Goal: Task Accomplishment & Management: Manage account settings

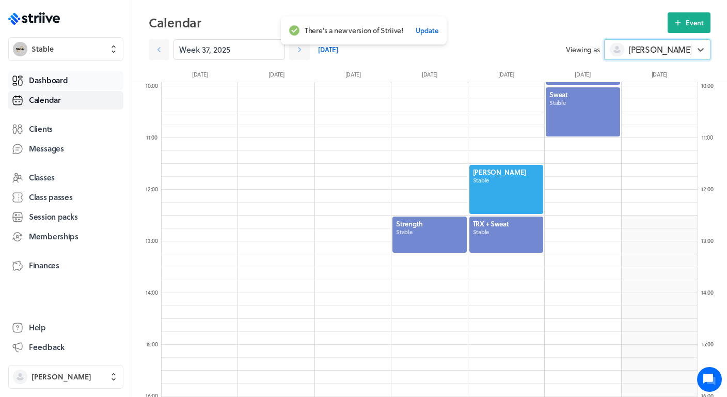
click at [41, 85] on span "Dashboard" at bounding box center [48, 80] width 39 height 11
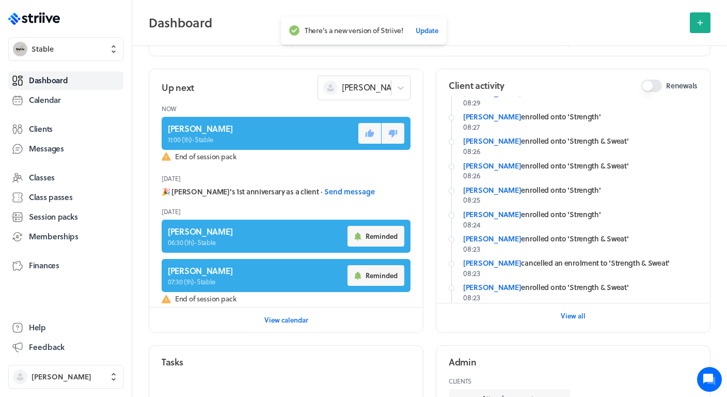
scroll to position [102, 0]
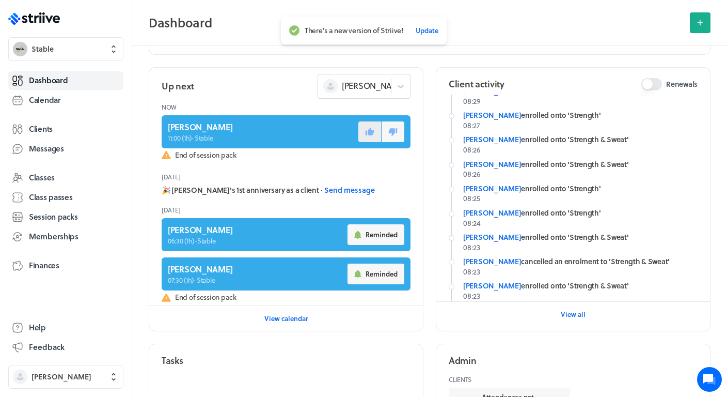
click at [368, 133] on icon at bounding box center [369, 131] width 9 height 9
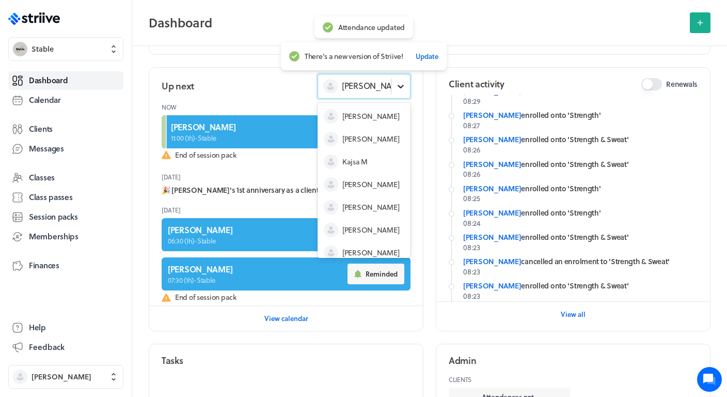
click at [392, 87] on div at bounding box center [400, 86] width 19 height 19
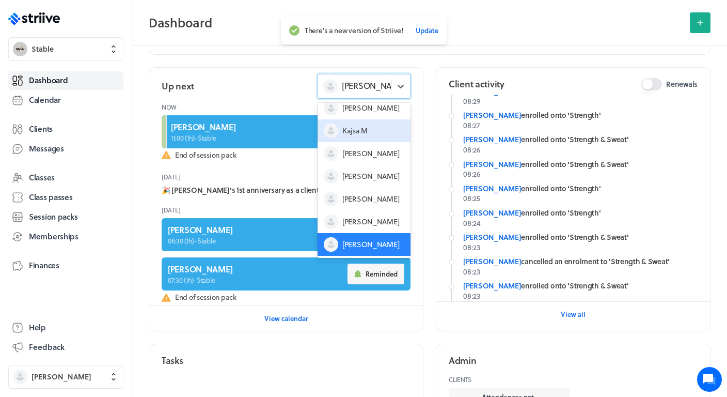
click at [366, 132] on span "Kajsa M" at bounding box center [354, 130] width 25 height 10
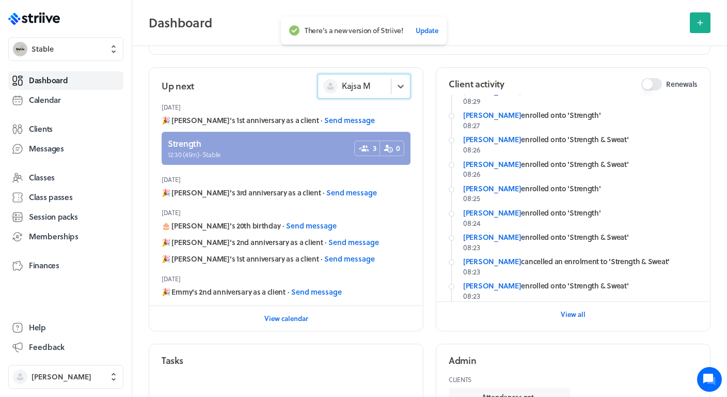
click at [278, 141] on link at bounding box center [286, 148] width 249 height 33
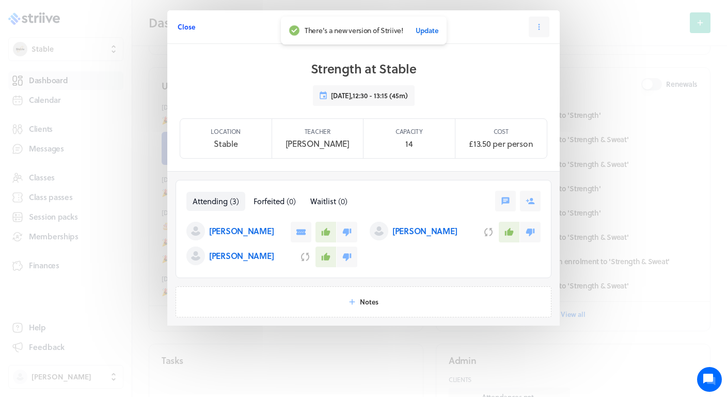
click at [189, 27] on span "Close" at bounding box center [187, 26] width 18 height 9
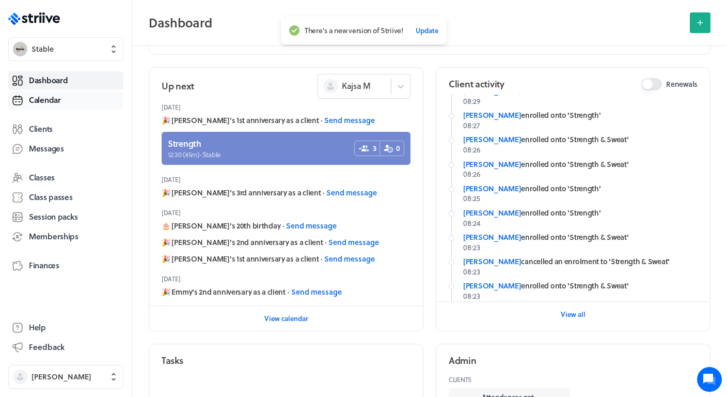
click at [61, 100] on link "Calendar" at bounding box center [65, 100] width 115 height 19
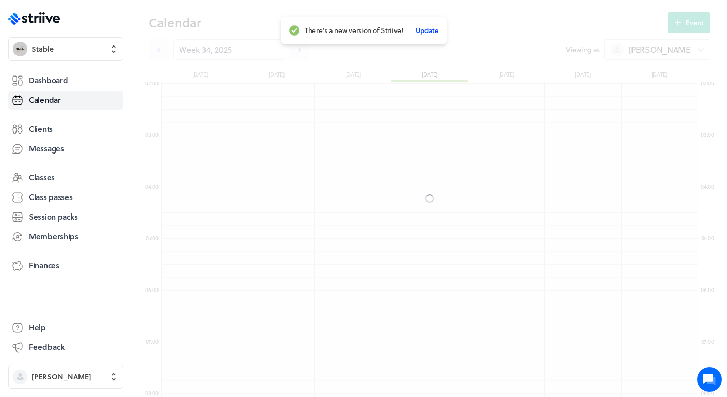
click at [422, 30] on span "Update" at bounding box center [426, 30] width 23 height 9
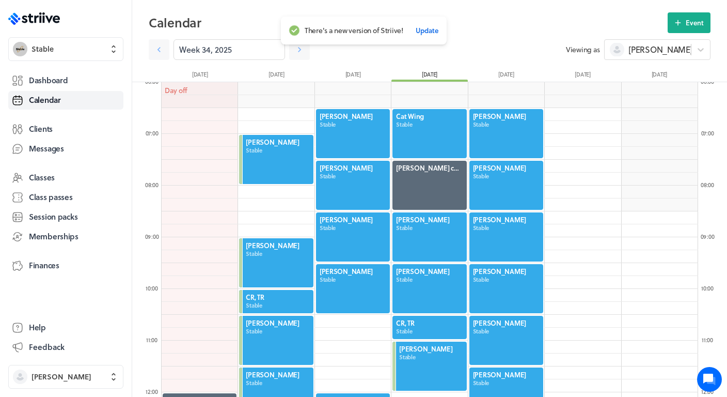
scroll to position [1239, 536]
click at [301, 53] on icon at bounding box center [299, 49] width 10 height 10
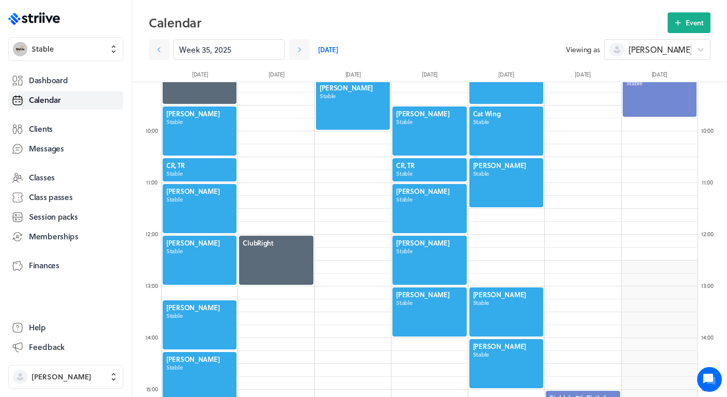
scroll to position [467, 0]
click at [696, 20] on span "Event" at bounding box center [695, 22] width 18 height 9
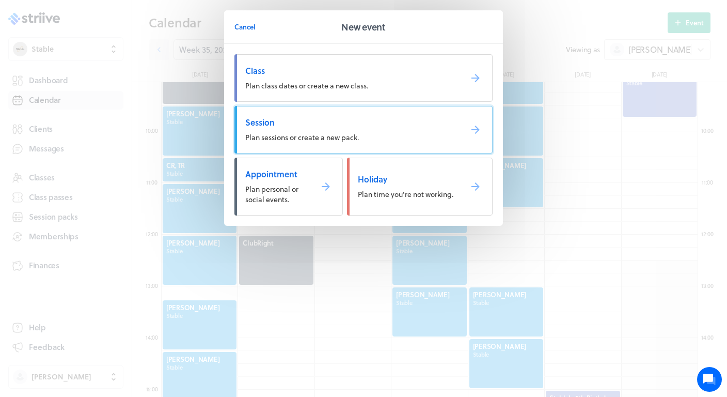
click at [275, 133] on span "Plan sessions or create a new pack." at bounding box center [302, 137] width 114 height 11
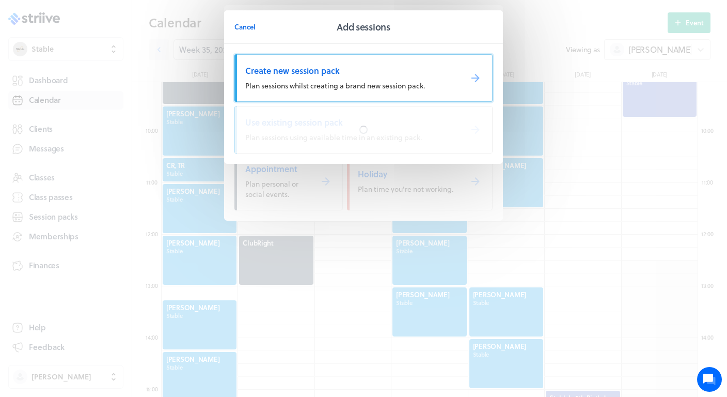
click at [306, 73] on span "Create new session pack" at bounding box center [349, 70] width 208 height 11
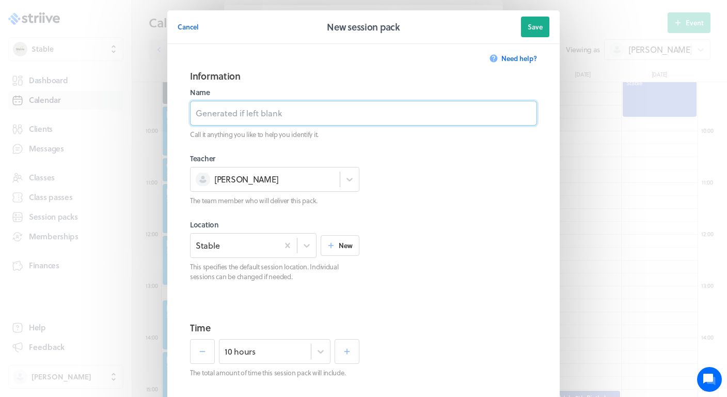
click at [261, 114] on input at bounding box center [363, 113] width 347 height 25
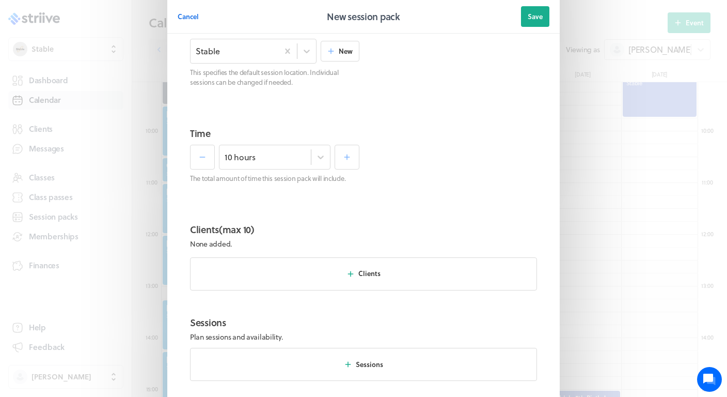
scroll to position [225, 0]
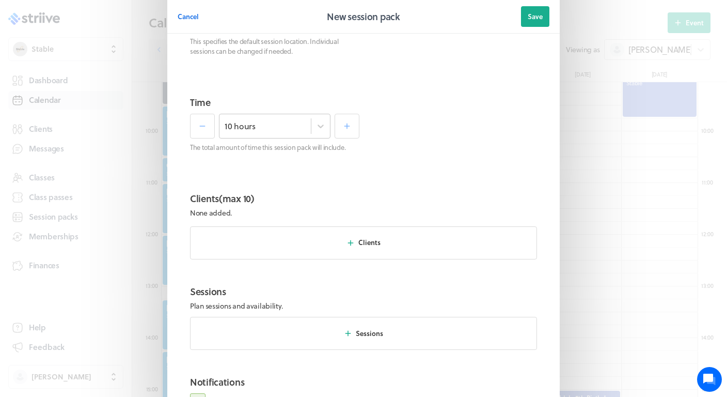
type input "1 x hours - £60"
click at [293, 133] on div "10 hours" at bounding box center [275, 126] width 112 height 25
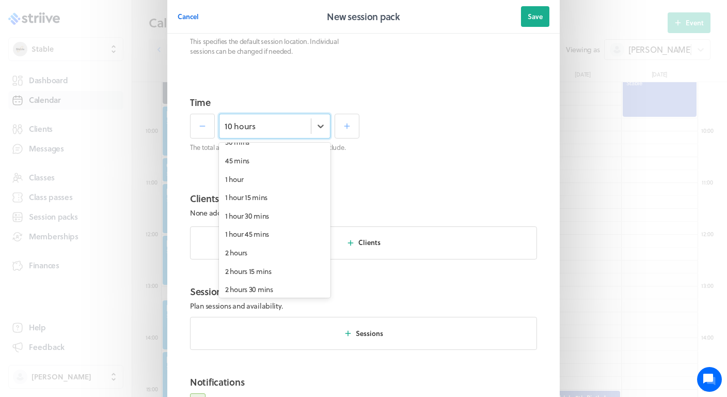
scroll to position [0, 0]
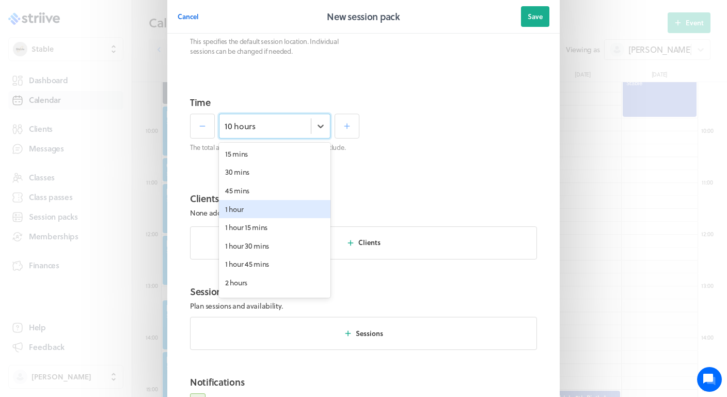
click at [237, 209] on div "1 hour" at bounding box center [275, 209] width 112 height 19
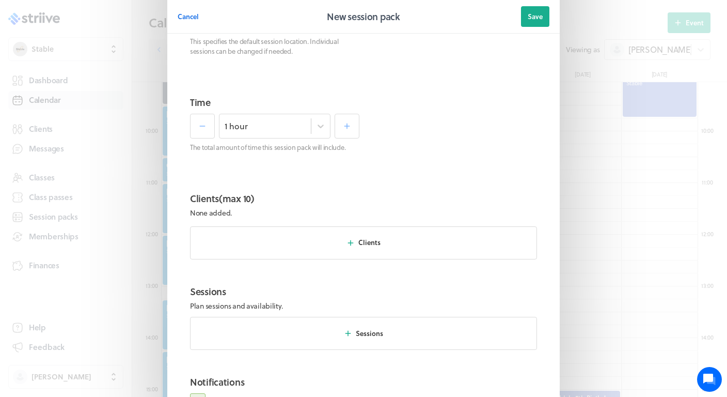
click at [391, 175] on section "Time 1 hour The total amount of time this session pack will include." at bounding box center [364, 135] width 372 height 96
click at [362, 239] on span "Clients" at bounding box center [369, 242] width 22 height 9
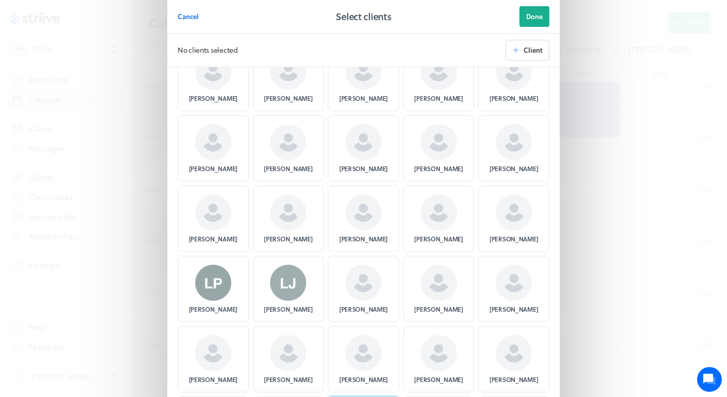
scroll to position [3460, 0]
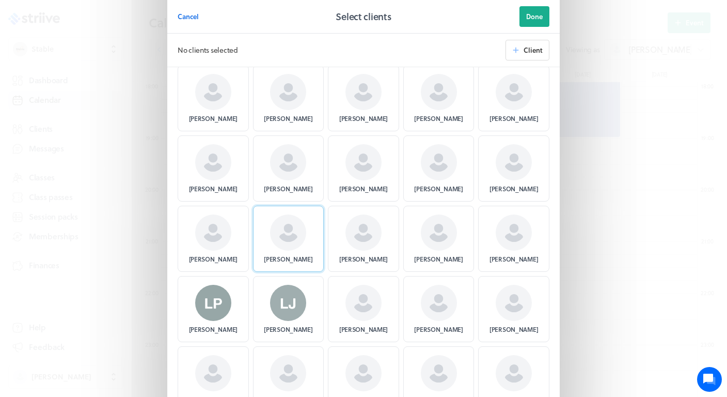
click at [295, 214] on span at bounding box center [288, 232] width 36 height 36
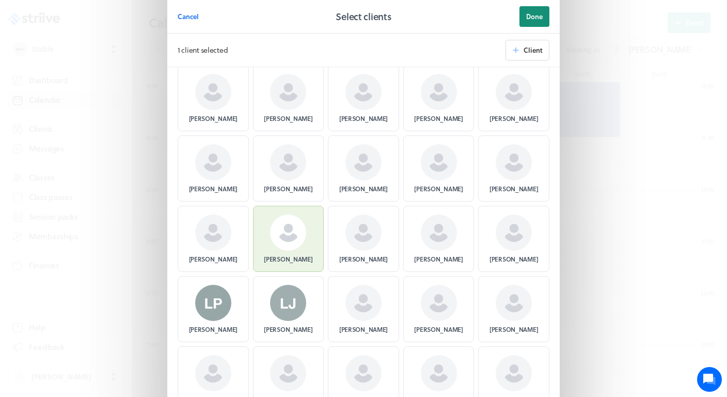
click at [532, 15] on span "Done" at bounding box center [534, 16] width 17 height 9
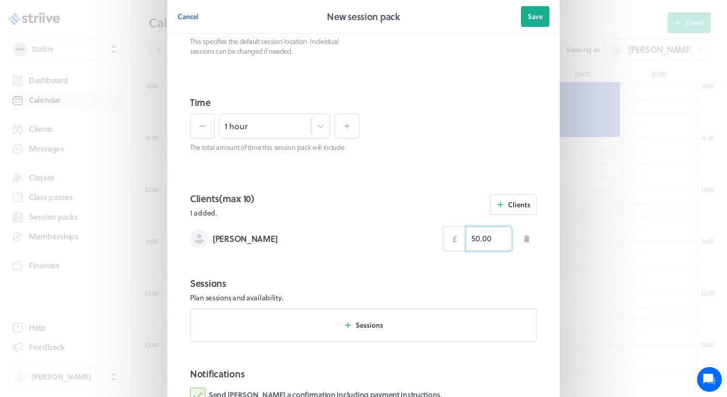
click at [478, 236] on input "50.00" at bounding box center [489, 238] width 46 height 25
type input "60.00"
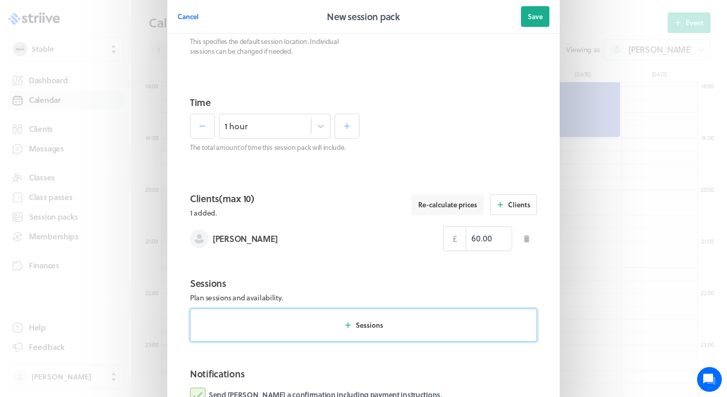
click at [383, 323] on span "Sessions" at bounding box center [369, 324] width 27 height 9
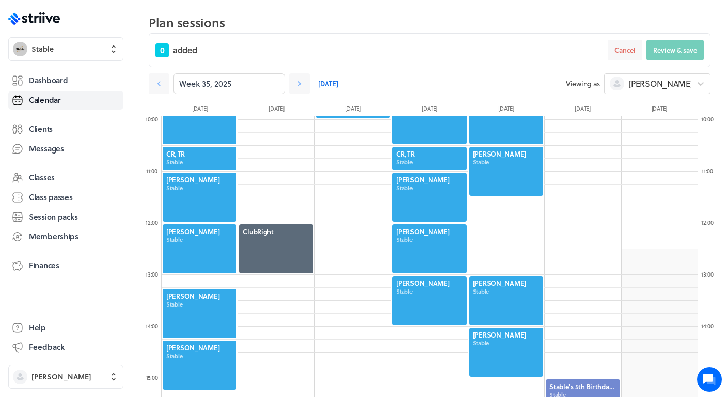
scroll to position [504, 0]
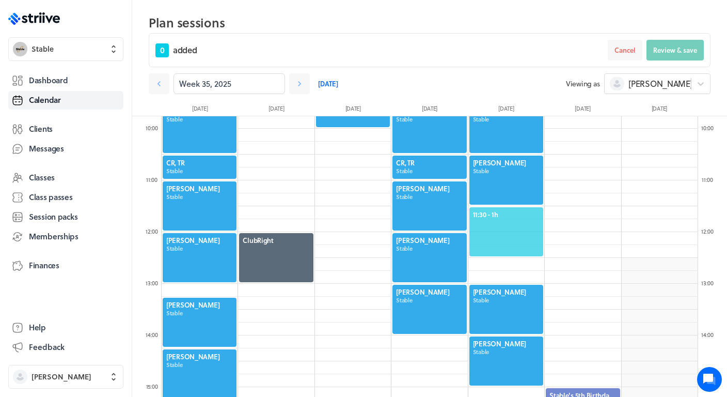
click at [515, 211] on span "11:30 - 1h" at bounding box center [506, 214] width 67 height 9
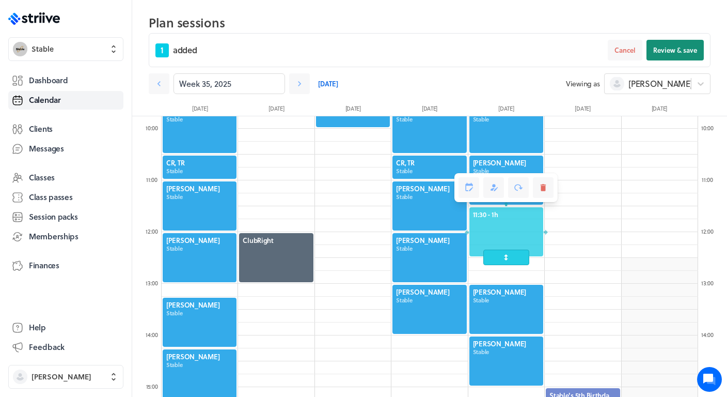
click at [674, 50] on span "Review & save" at bounding box center [675, 49] width 44 height 9
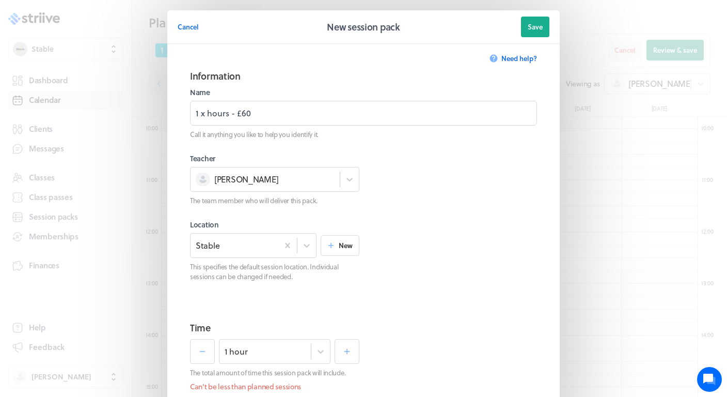
scroll to position [394, 0]
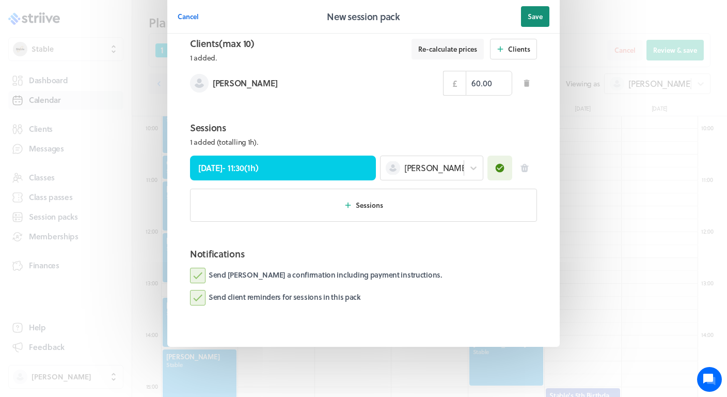
click at [539, 15] on span "Save" at bounding box center [535, 16] width 15 height 9
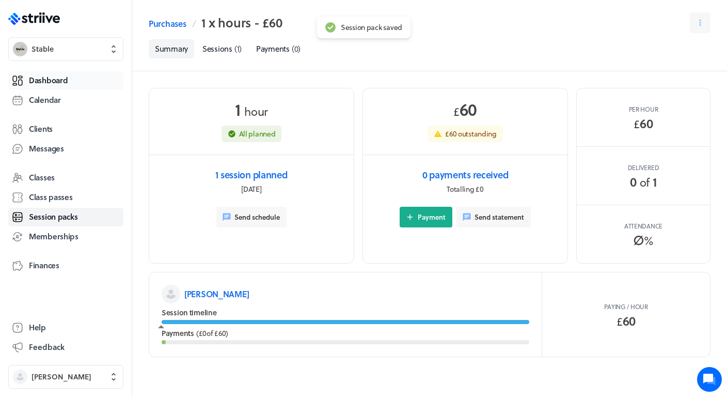
click at [70, 83] on link "Dashboard" at bounding box center [65, 80] width 115 height 19
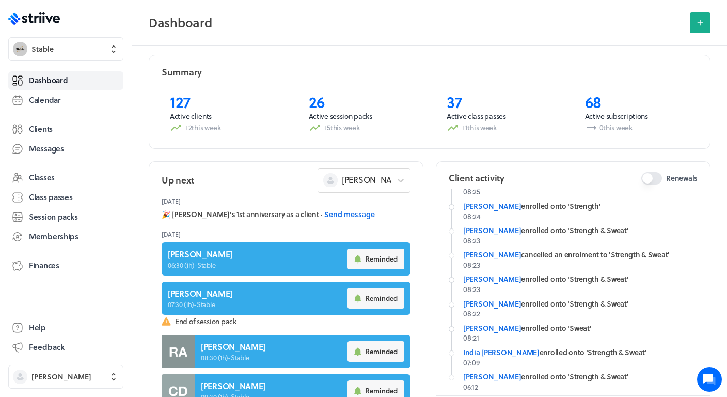
scroll to position [59, 0]
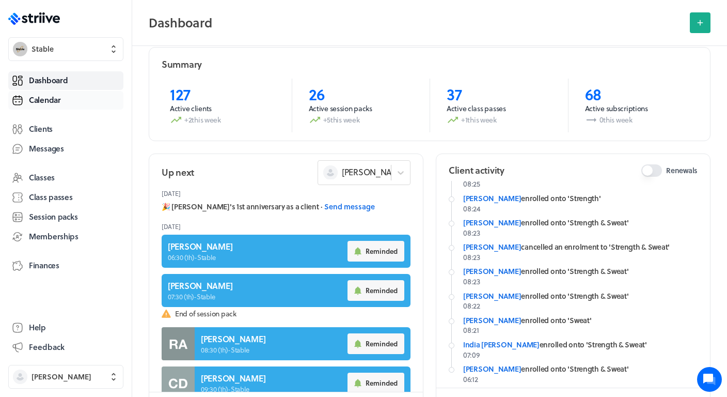
click at [38, 97] on span "Calendar" at bounding box center [45, 99] width 32 height 11
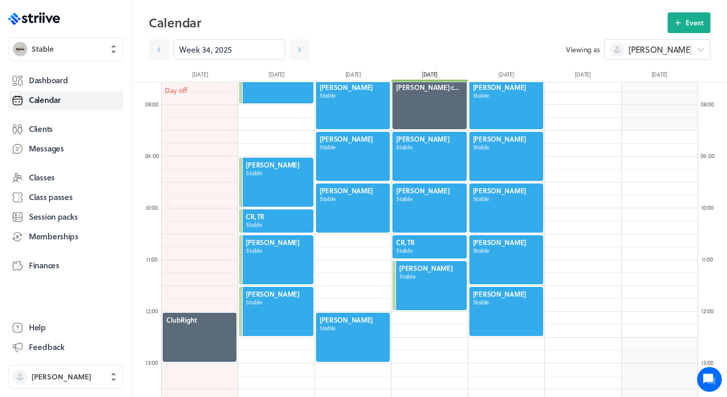
scroll to position [398, 0]
